Goal: Task Accomplishment & Management: Manage account settings

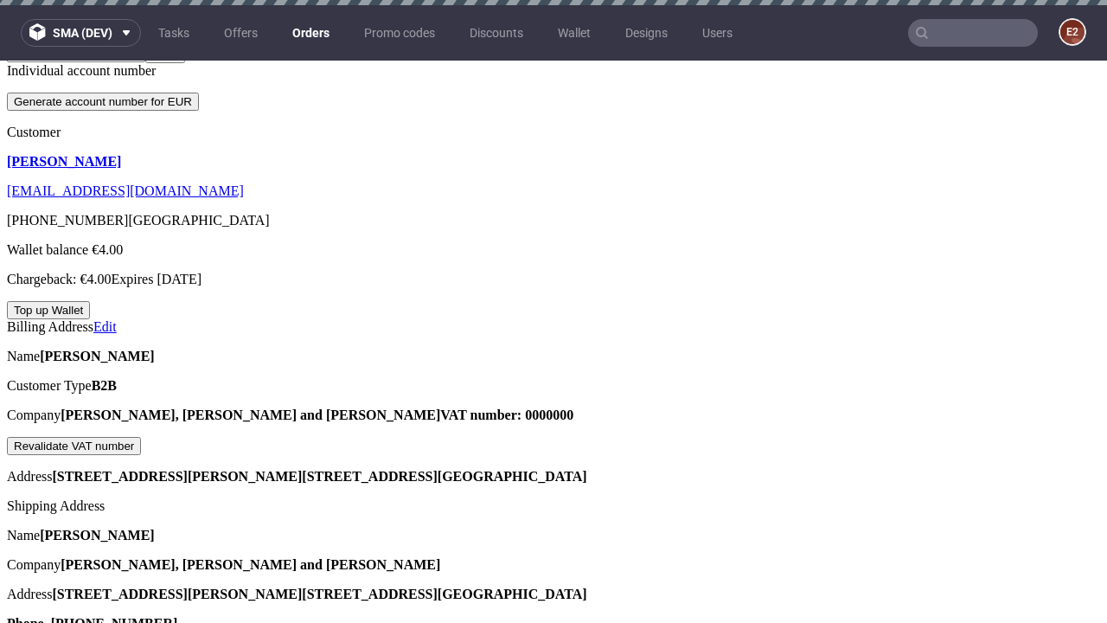
scroll to position [403, 0]
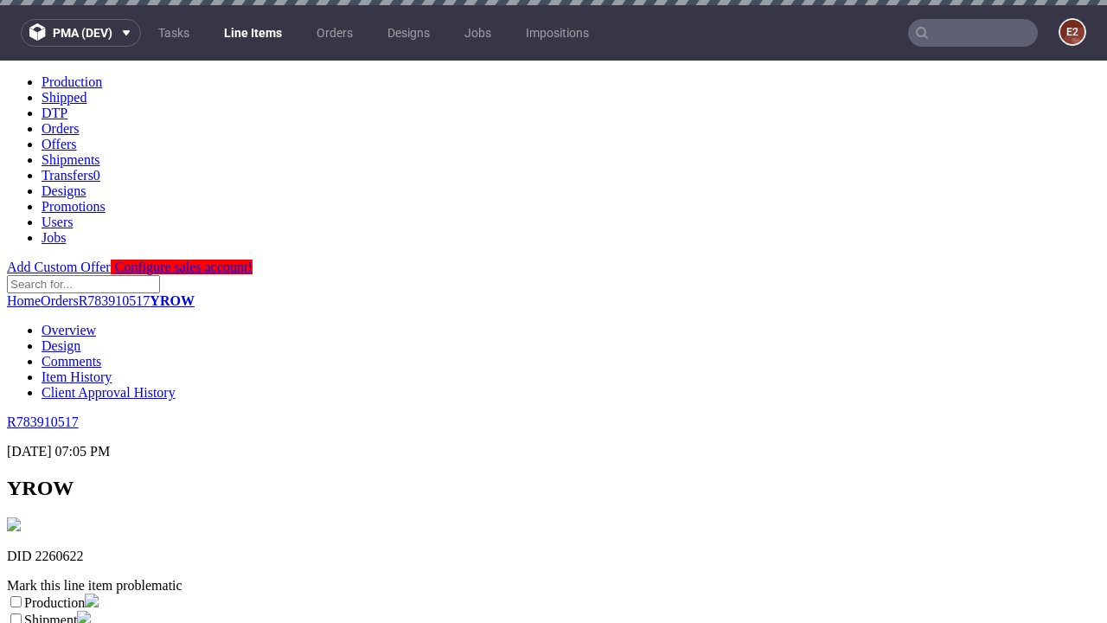
scroll to position [304, 0]
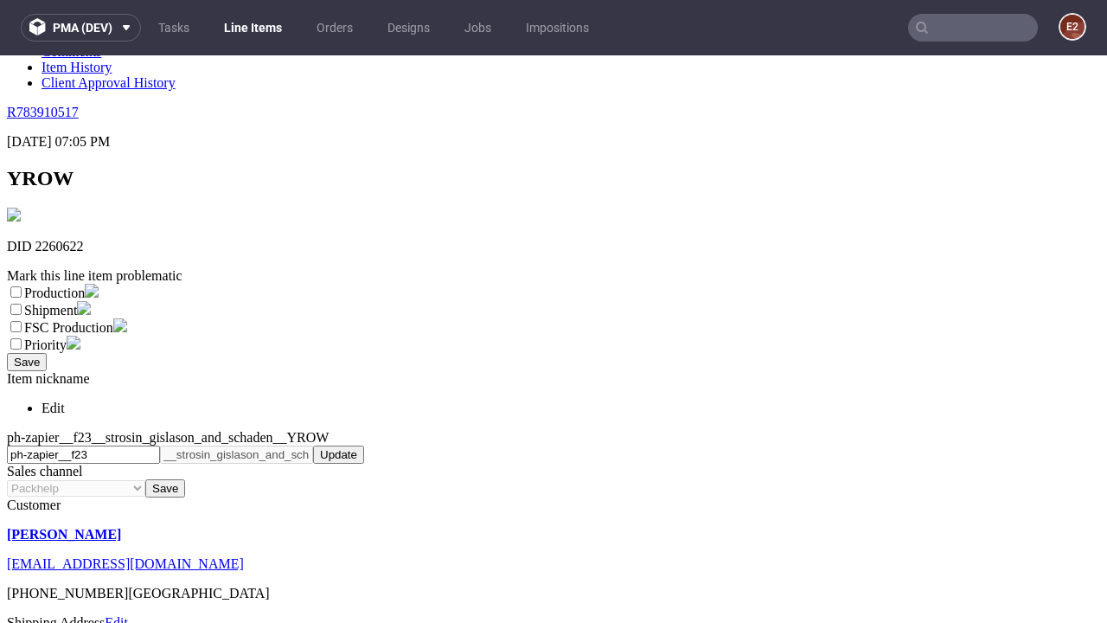
select select "dtp_ca_needed"
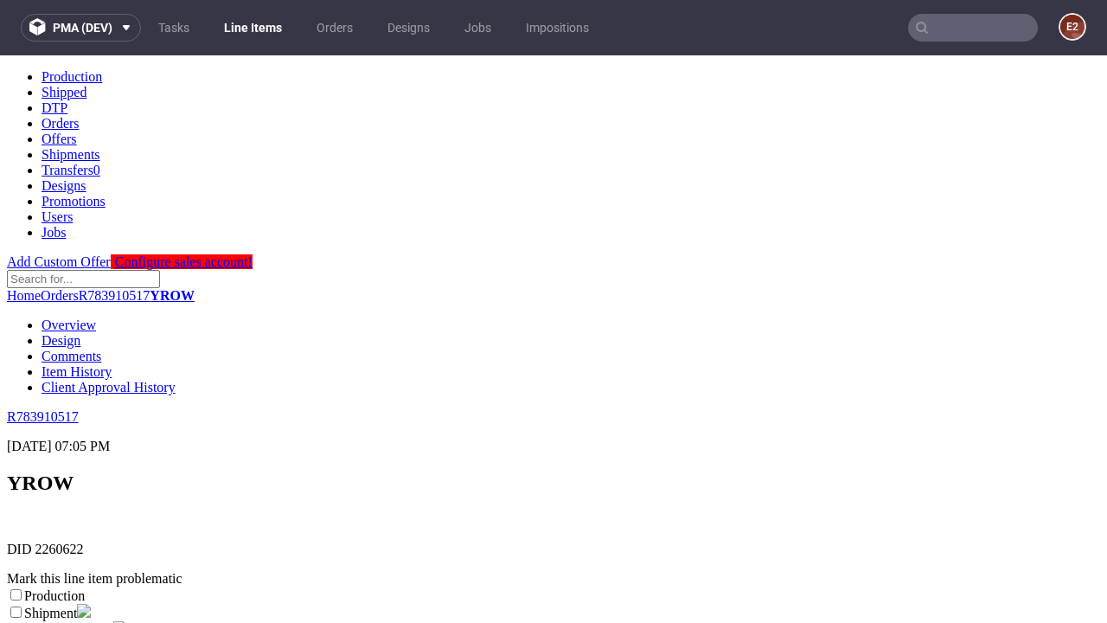
scroll to position [0, 0]
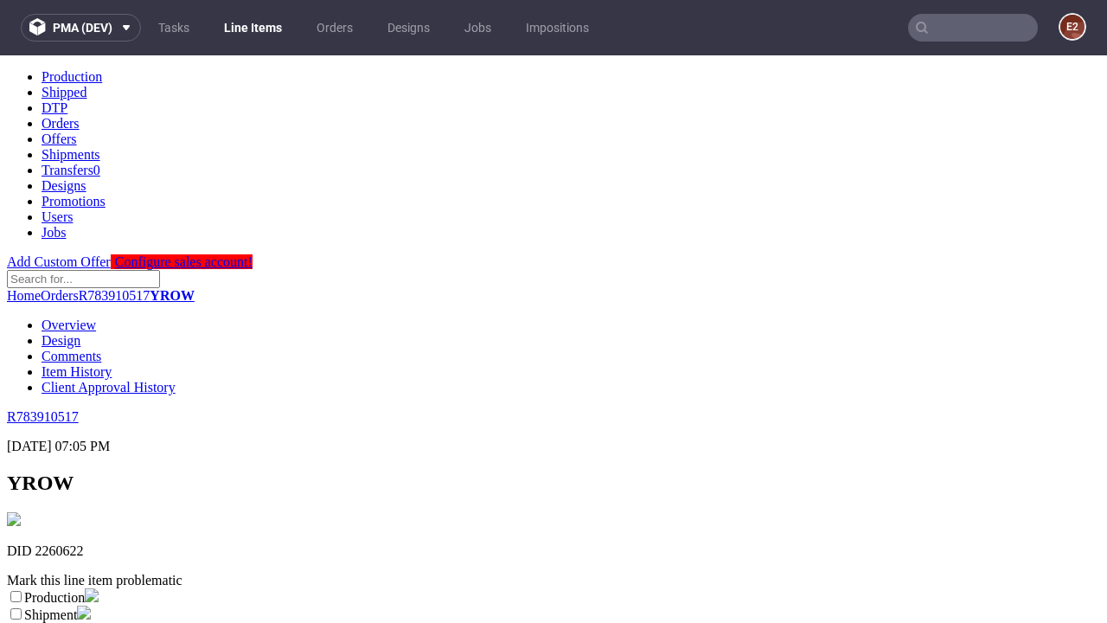
checkbox input "true"
